Goal: Transaction & Acquisition: Book appointment/travel/reservation

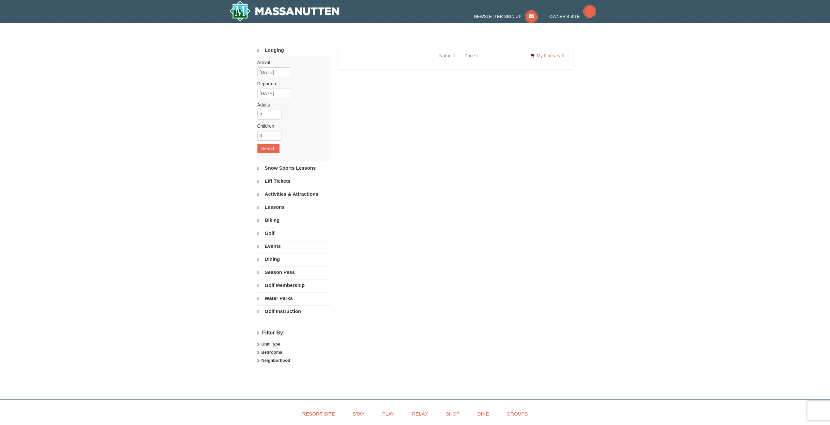
select select "9"
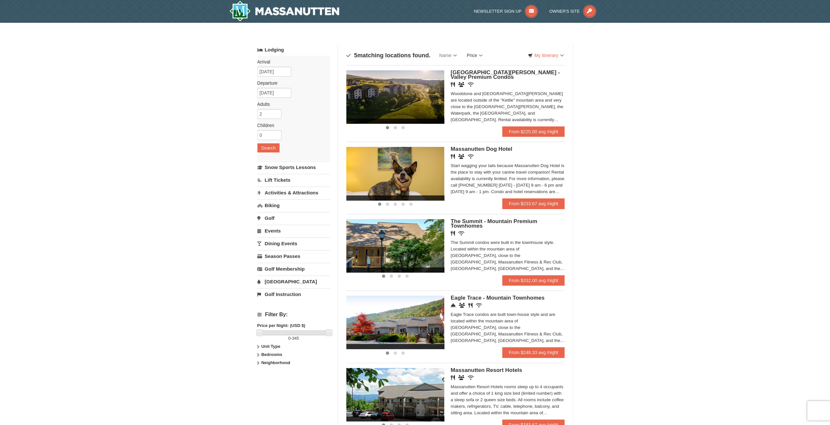
click at [481, 54] on link "Price" at bounding box center [475, 55] width 26 height 13
click at [487, 66] on link "Price (Low to High)" at bounding box center [488, 69] width 52 height 8
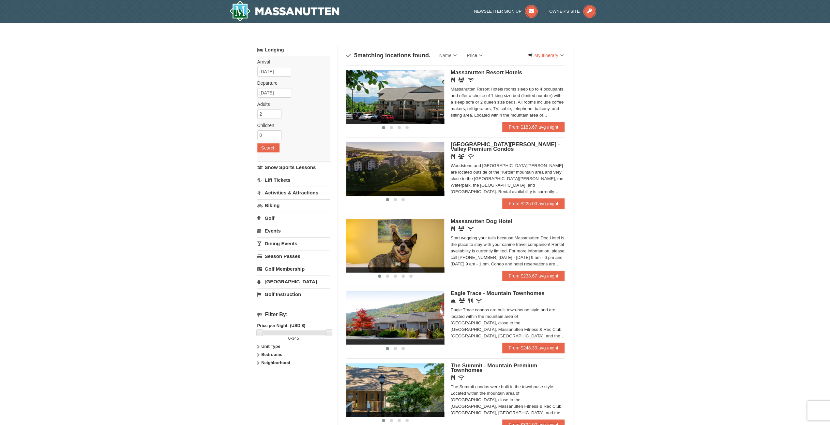
click at [259, 353] on icon at bounding box center [258, 355] width 5 height 5
click at [259, 375] on input "checkbox" at bounding box center [259, 377] width 4 height 4
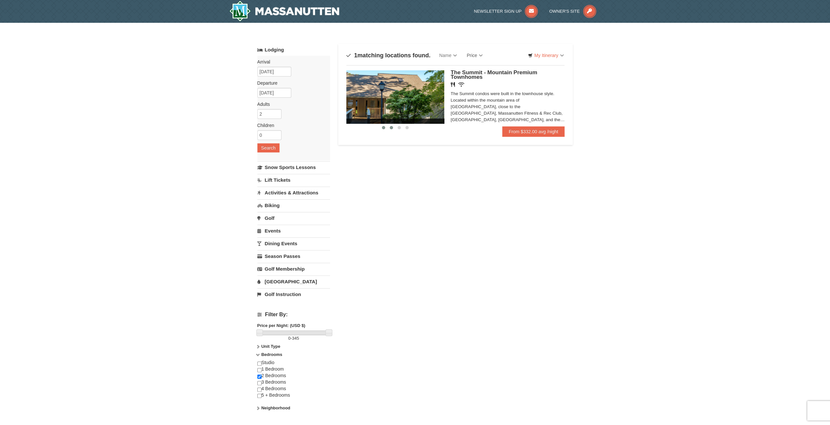
click at [390, 128] on span at bounding box center [391, 127] width 3 height 3
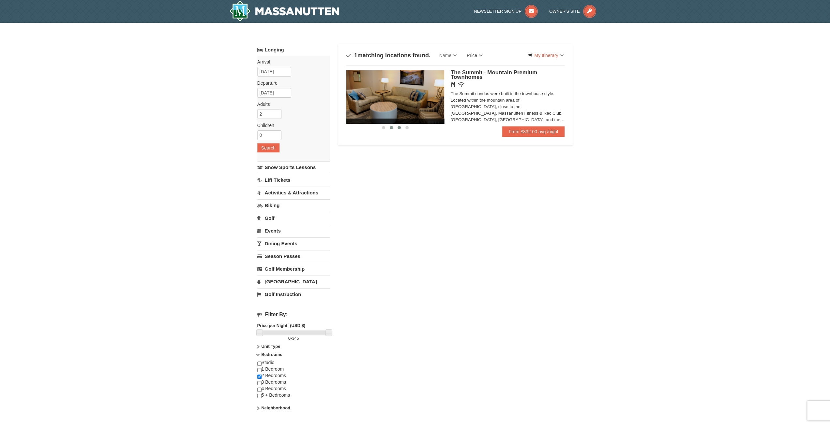
click at [399, 127] on span at bounding box center [398, 127] width 3 height 3
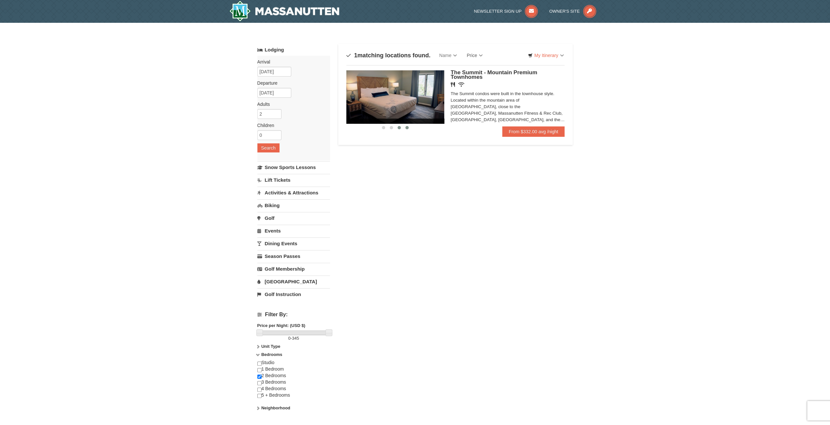
click at [406, 127] on span at bounding box center [406, 127] width 3 height 3
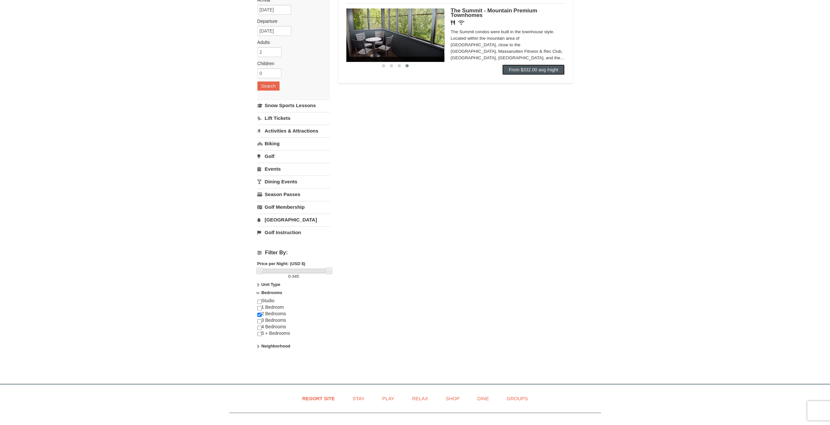
scroll to position [65, 0]
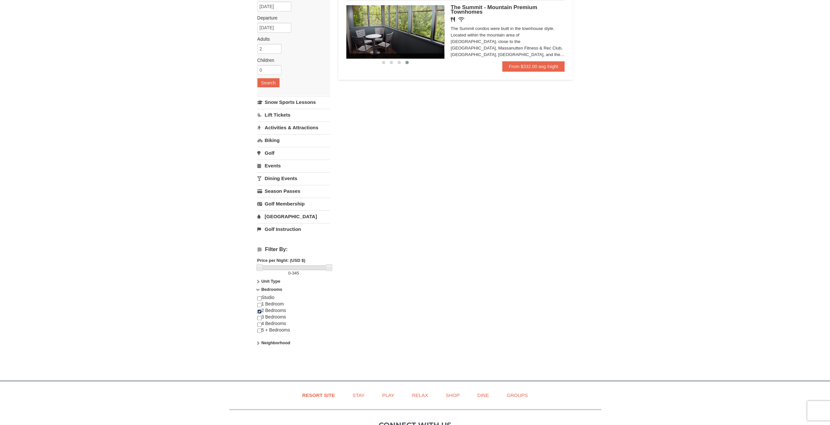
click at [258, 310] on input "checkbox" at bounding box center [259, 312] width 4 height 4
checkbox input "false"
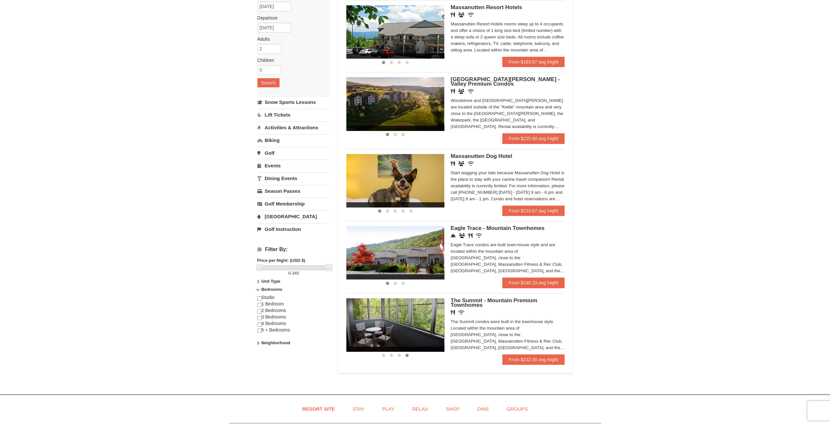
click at [264, 341] on strong "Neighborhood" at bounding box center [275, 343] width 29 height 5
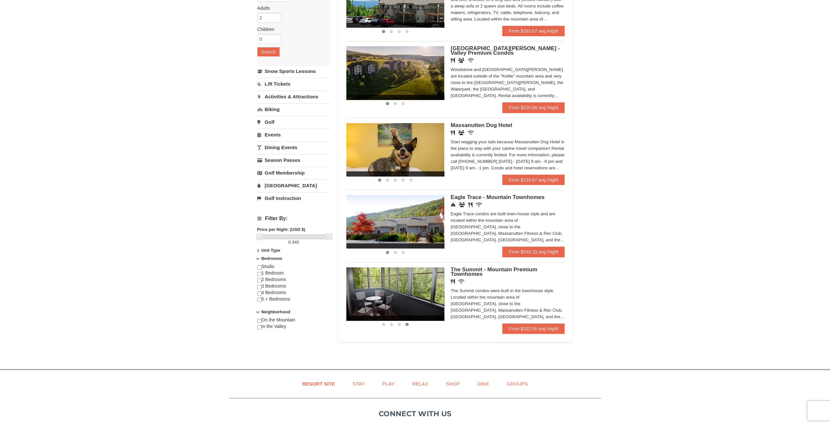
scroll to position [98, 0]
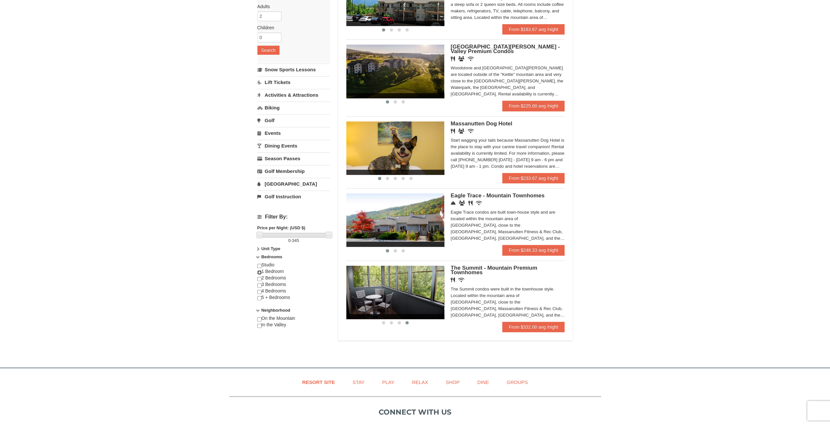
click at [258, 271] on input "checkbox" at bounding box center [259, 273] width 4 height 4
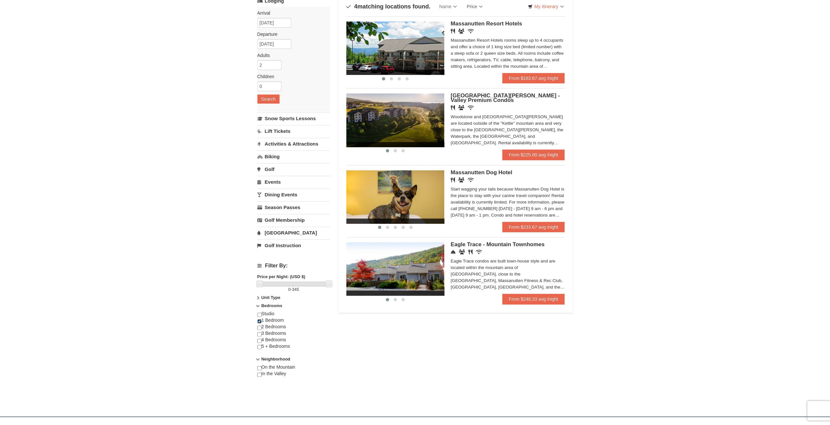
scroll to position [33, 0]
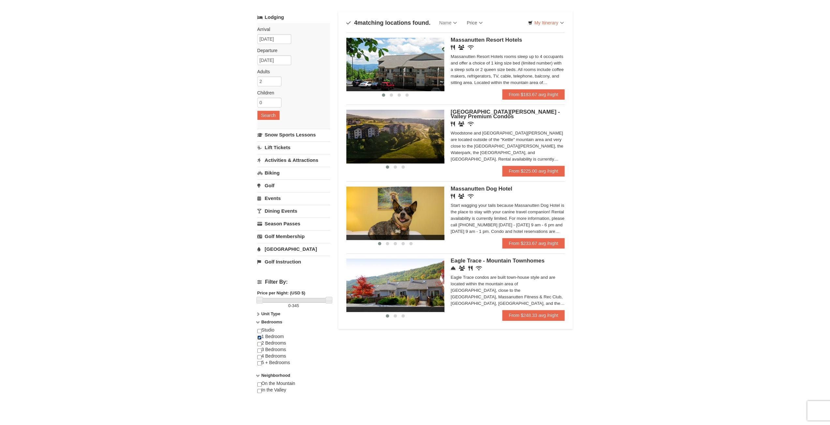
click at [259, 336] on input "checkbox" at bounding box center [259, 338] width 4 height 4
checkbox input "false"
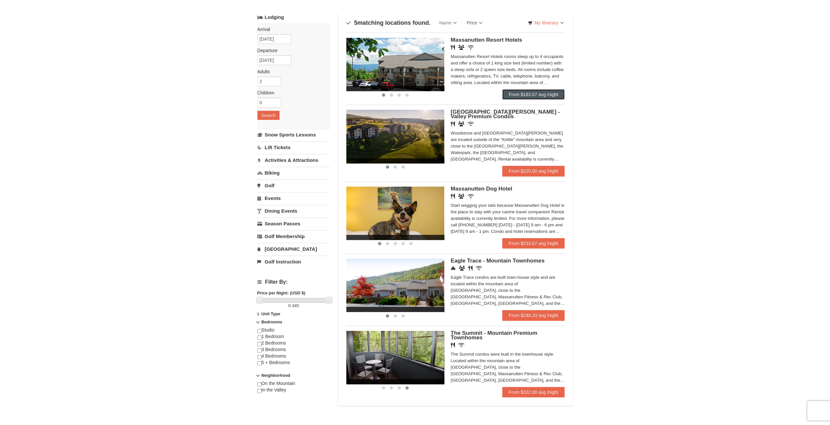
click at [533, 96] on link "From $183.67 avg /night" at bounding box center [533, 94] width 63 height 10
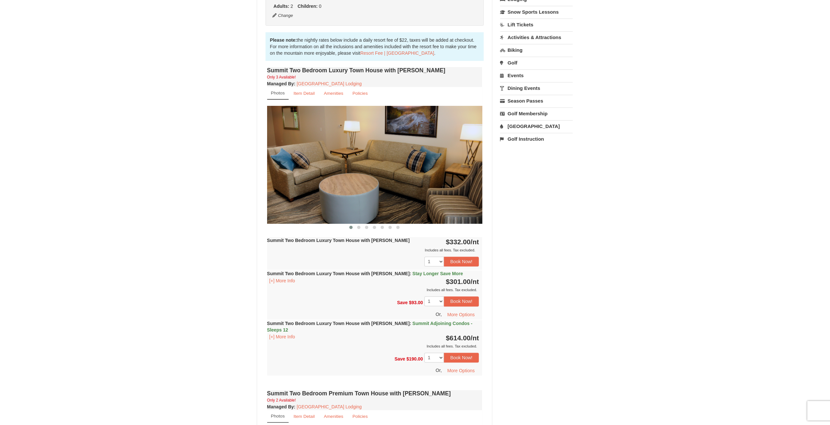
scroll to position [163, 0]
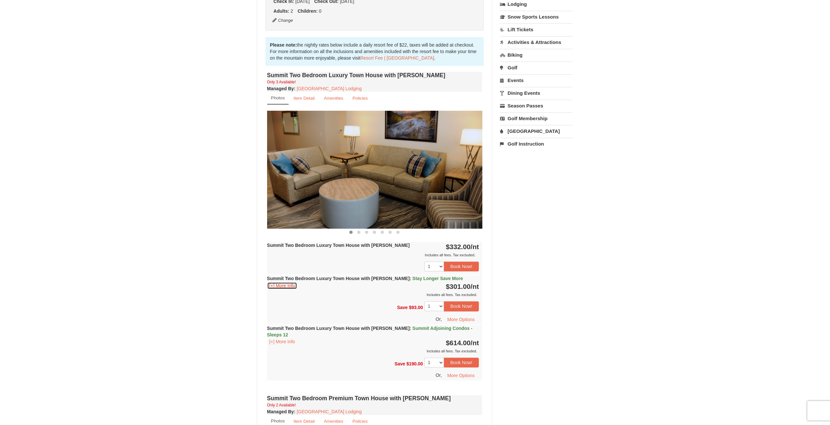
click at [290, 287] on button "[+] More Info" at bounding box center [282, 285] width 30 height 7
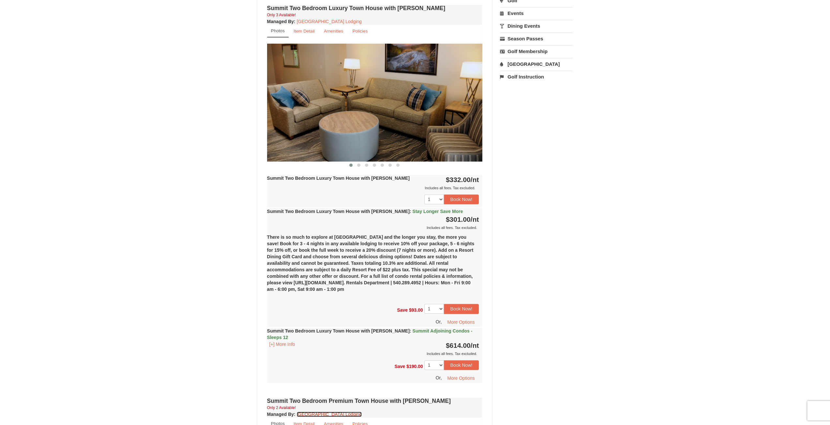
scroll to position [228, 0]
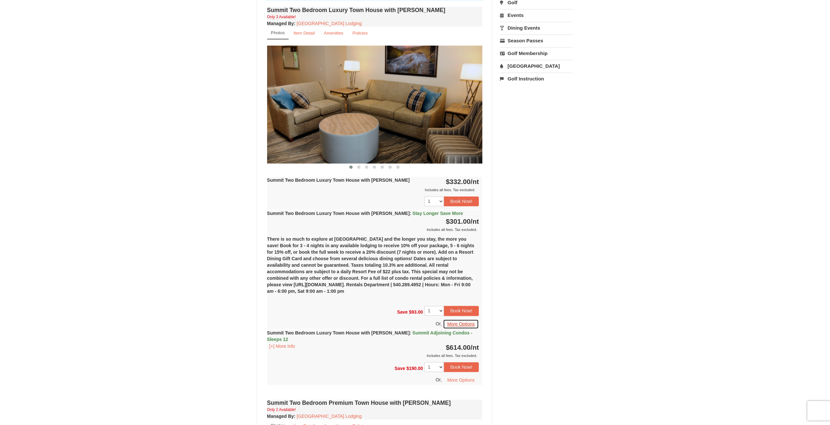
click at [453, 323] on button "More Options" at bounding box center [461, 324] width 36 height 10
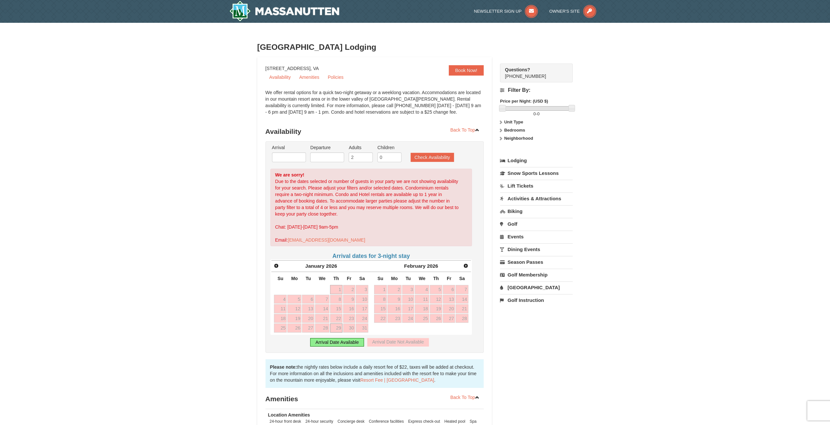
click at [336, 328] on link "29" at bounding box center [336, 328] width 12 height 9
type input "[DATE]"
click at [383, 340] on div "Arrival Date Not Available" at bounding box center [397, 342] width 61 height 8
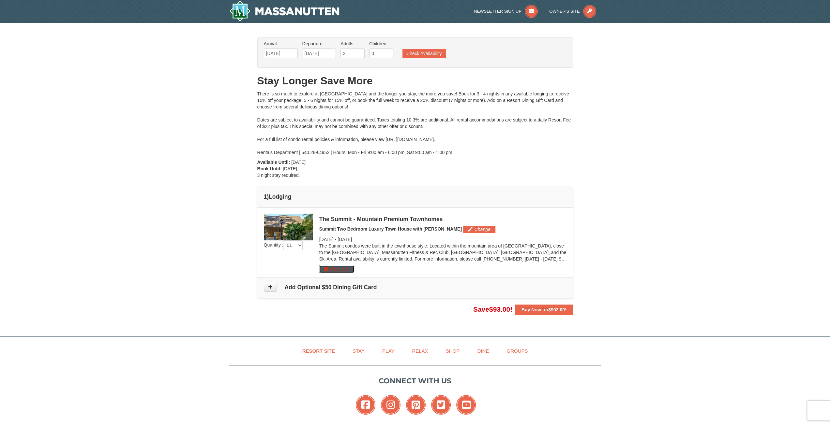
click at [342, 269] on button "More Info" at bounding box center [336, 269] width 35 height 7
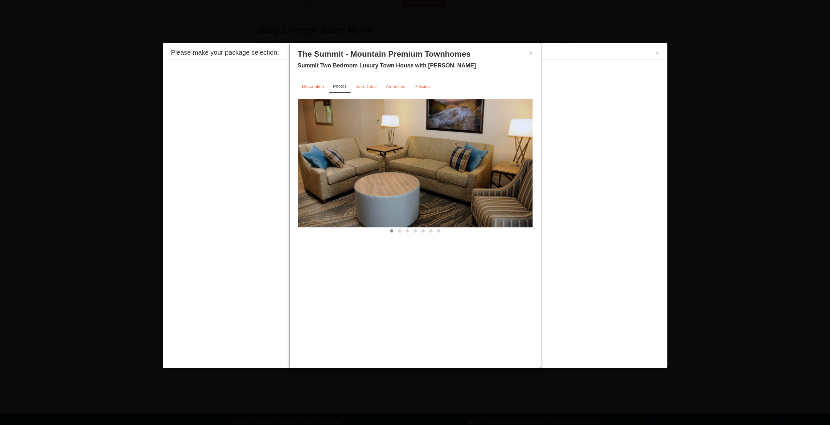
scroll to position [66, 0]
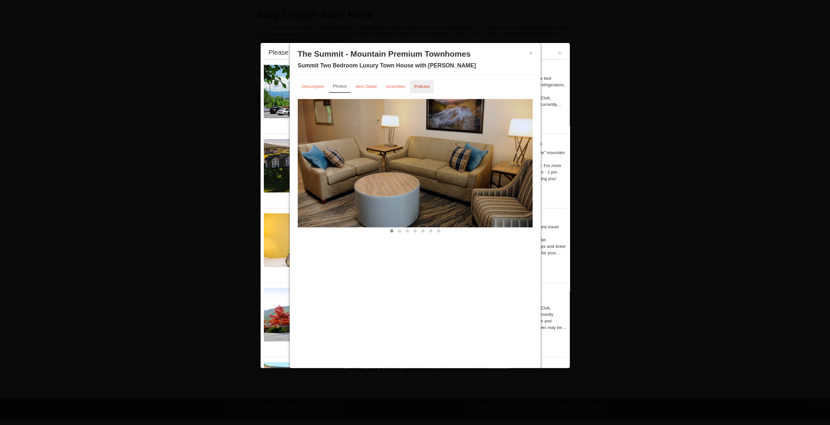
click at [421, 88] on small "Policies" at bounding box center [421, 86] width 15 height 5
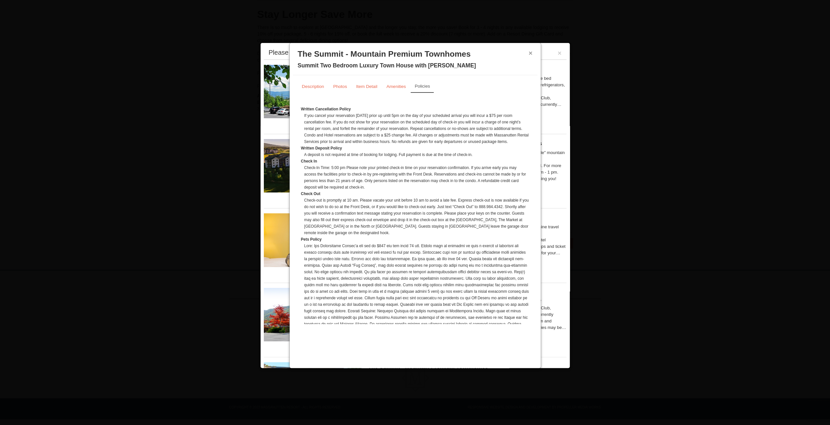
click at [531, 51] on button "×" at bounding box center [530, 53] width 4 height 7
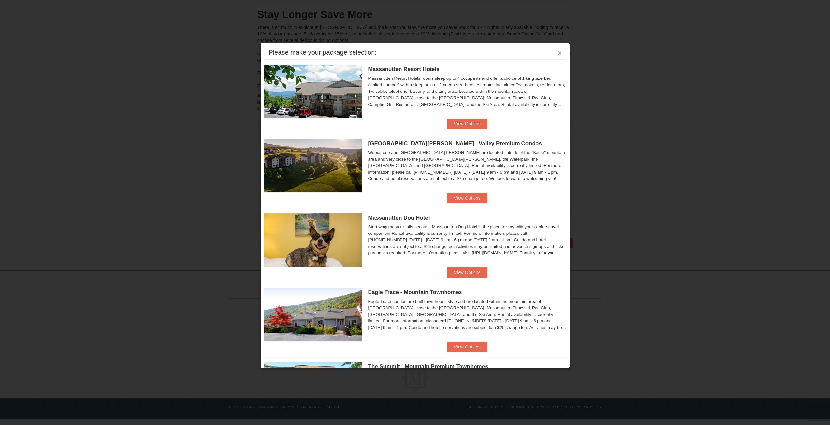
click at [557, 51] on button "×" at bounding box center [559, 53] width 4 height 7
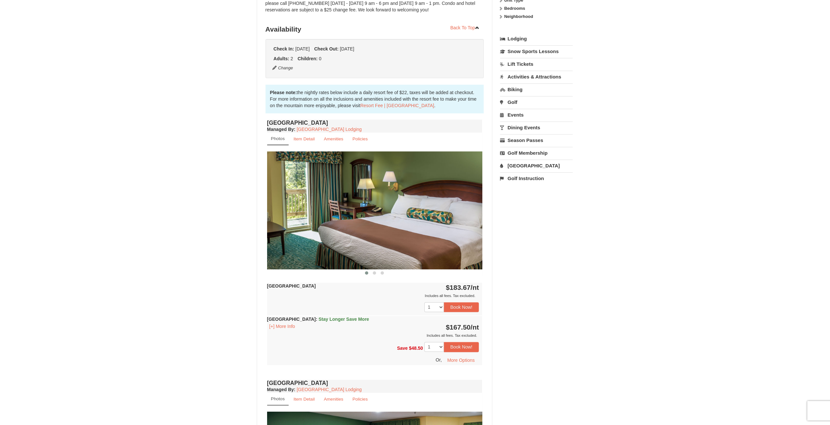
scroll to position [130, 0]
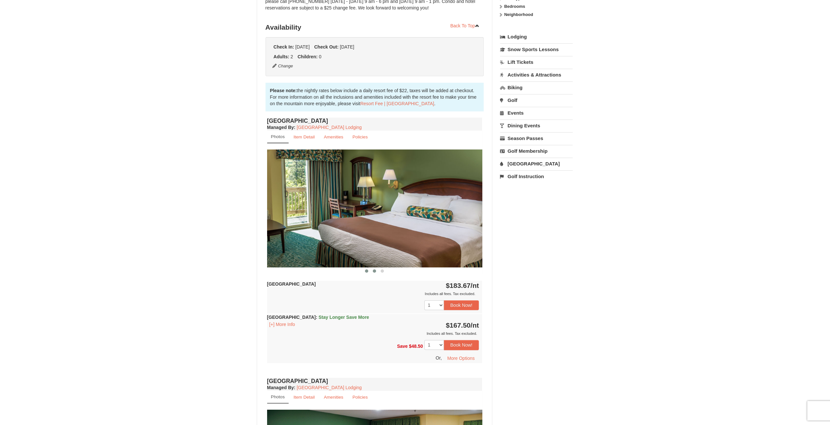
click at [374, 272] on span at bounding box center [374, 271] width 3 height 3
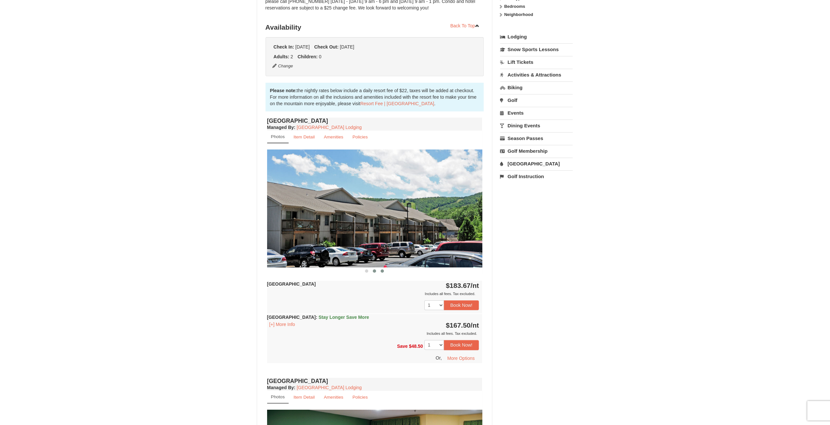
click at [381, 271] on span at bounding box center [381, 271] width 3 height 3
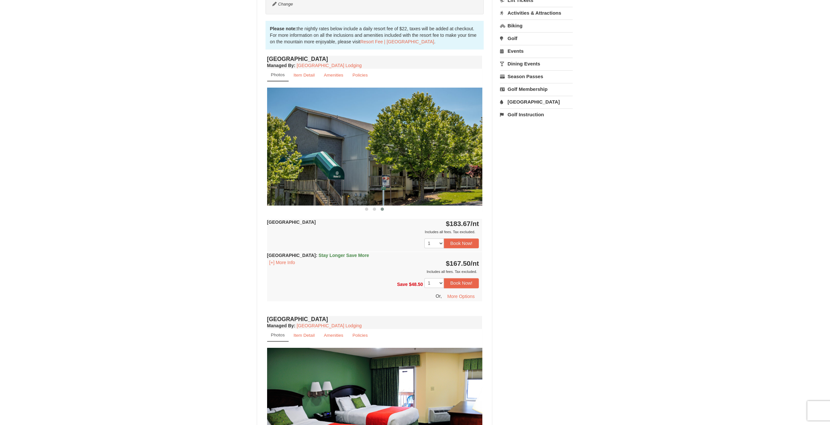
scroll to position [196, 0]
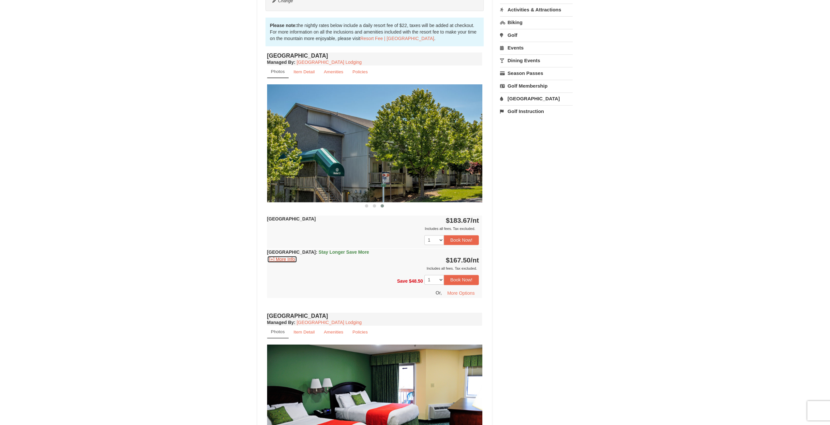
click at [282, 258] on button "[+] More Info" at bounding box center [282, 259] width 30 height 7
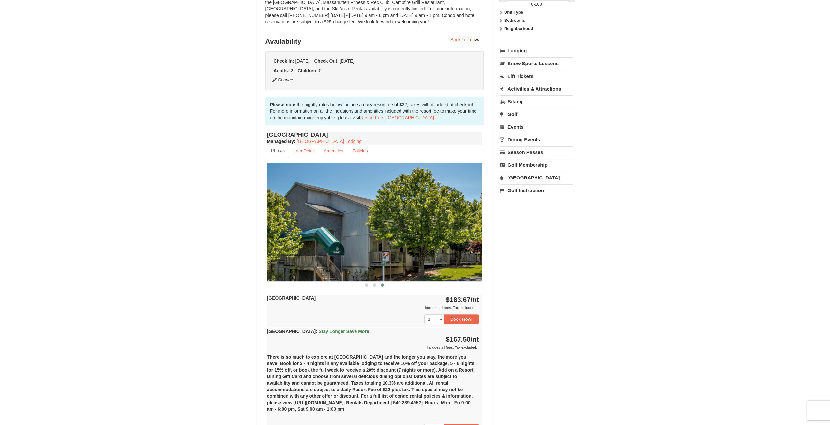
scroll to position [98, 0]
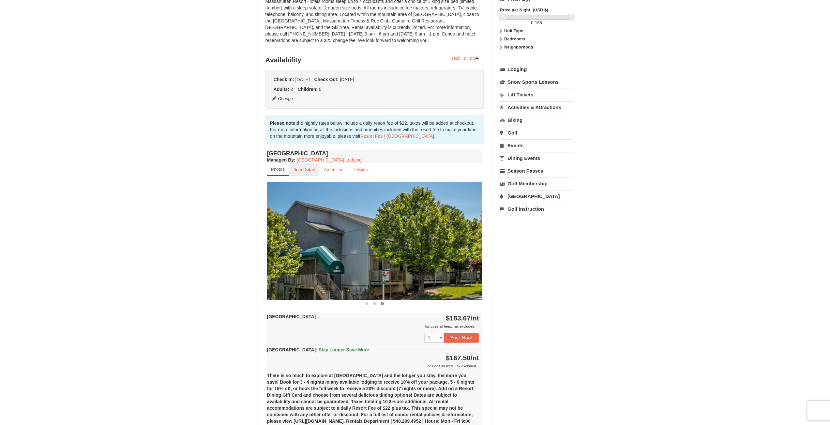
click at [308, 171] on small "Item Detail" at bounding box center [303, 169] width 21 height 5
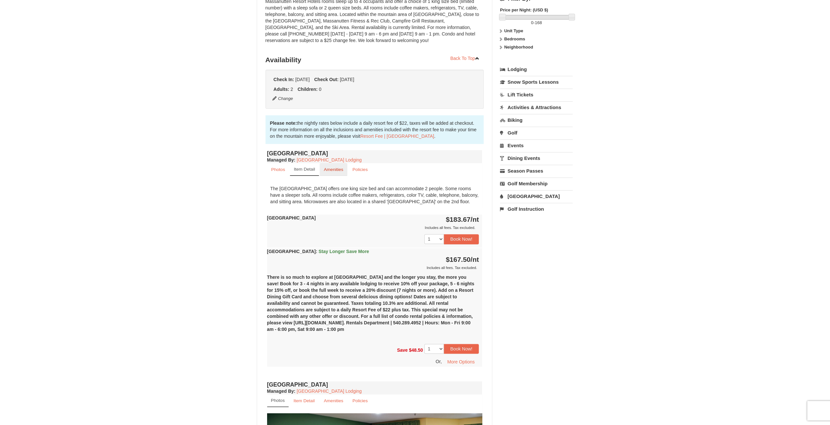
click at [328, 170] on small "Amenities" at bounding box center [334, 169] width 20 height 5
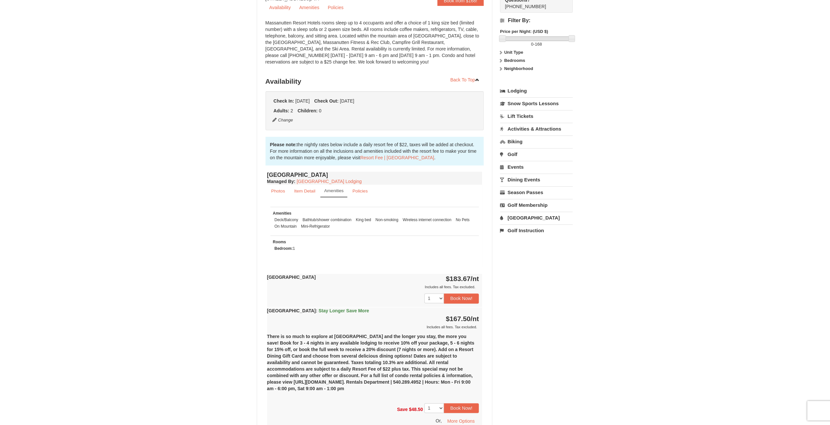
scroll to position [0, 0]
